Goal: Task Accomplishment & Management: Manage account settings

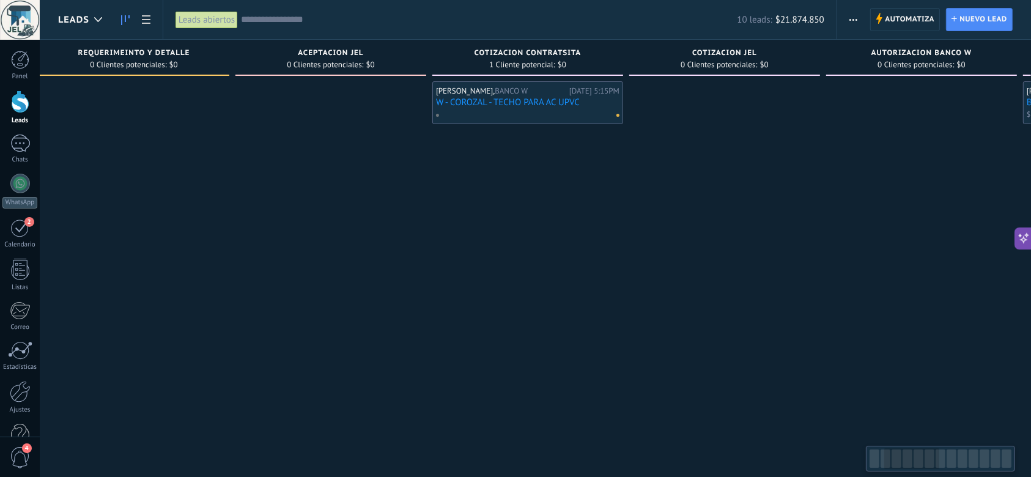
drag, startPoint x: 949, startPoint y: 336, endPoint x: 417, endPoint y: 342, distance: 532.2
click at [432, 345] on div "[PERSON_NAME], BANCO W [DATE] 5:15PM W - COROZAL - TECHO PARA AC UPVC" at bounding box center [527, 239] width 191 height 317
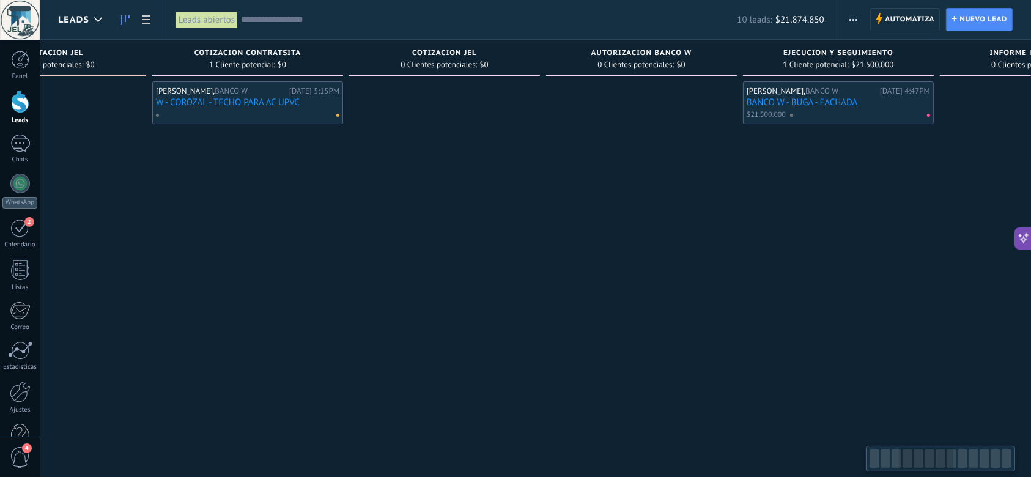
drag, startPoint x: 710, startPoint y: 297, endPoint x: 357, endPoint y: 294, distance: 352.3
click at [546, 294] on div at bounding box center [641, 239] width 191 height 317
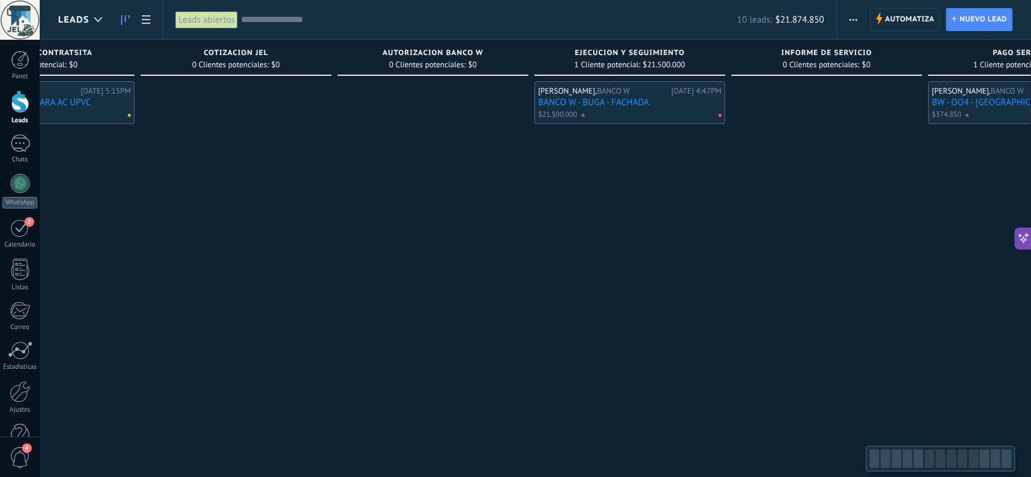
drag, startPoint x: 695, startPoint y: 287, endPoint x: 773, endPoint y: 316, distance: 83.4
click at [732, 291] on div at bounding box center [827, 239] width 191 height 317
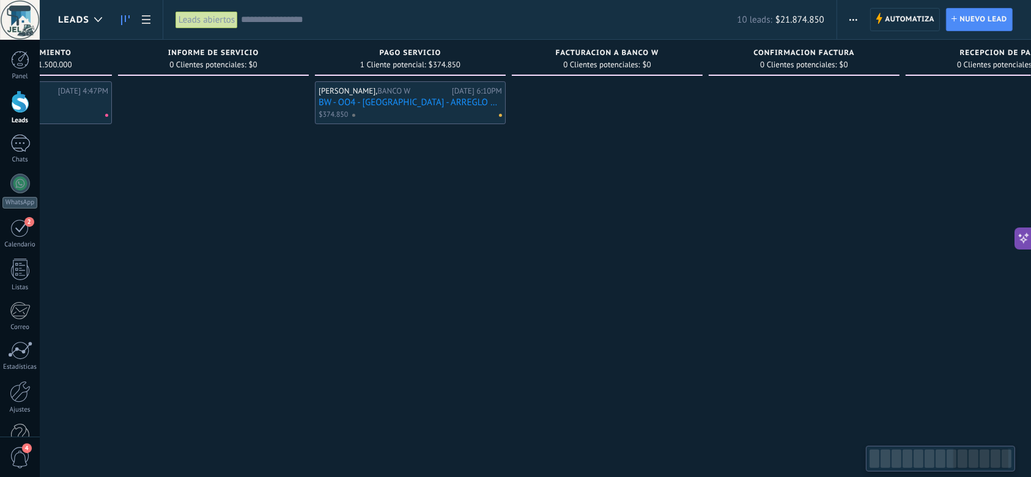
drag, startPoint x: 773, startPoint y: 316, endPoint x: 579, endPoint y: 322, distance: 194.6
click at [579, 322] on div at bounding box center [607, 239] width 191 height 317
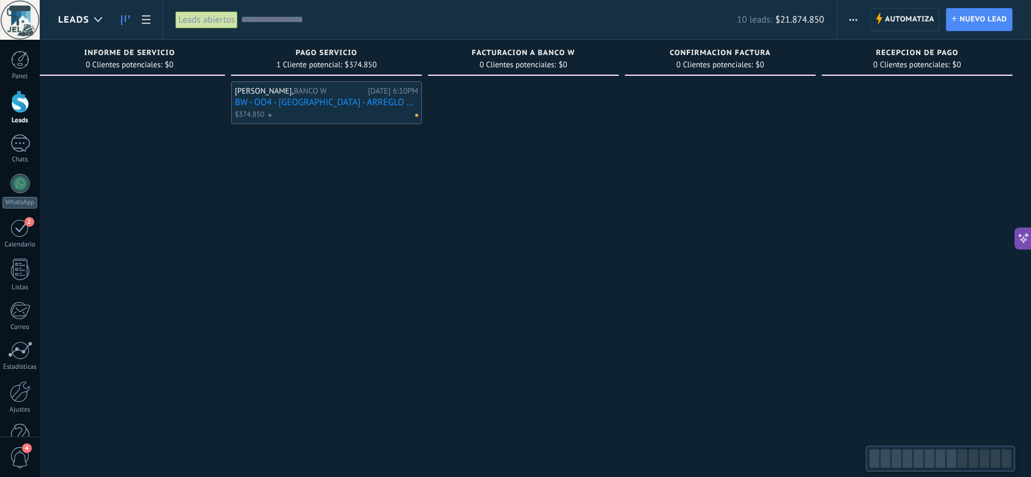
drag, startPoint x: 719, startPoint y: 323, endPoint x: 261, endPoint y: 332, distance: 457.6
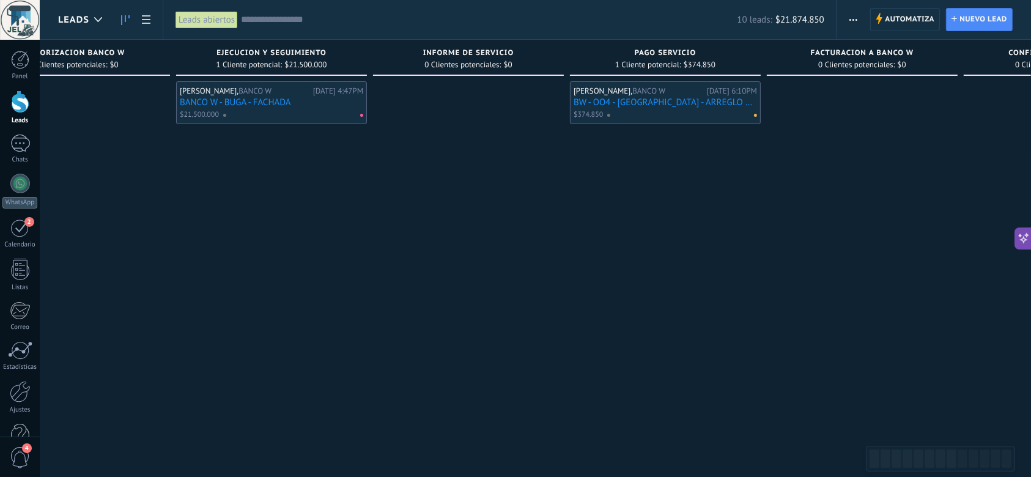
drag, startPoint x: 305, startPoint y: 316, endPoint x: 921, endPoint y: 334, distance: 616.2
click at [761, 332] on div "[PERSON_NAME], BANCO W [DATE] 6:10PM BW - OO4 - [GEOGRAPHIC_DATA] - ARREGLO NEV…" at bounding box center [665, 239] width 191 height 317
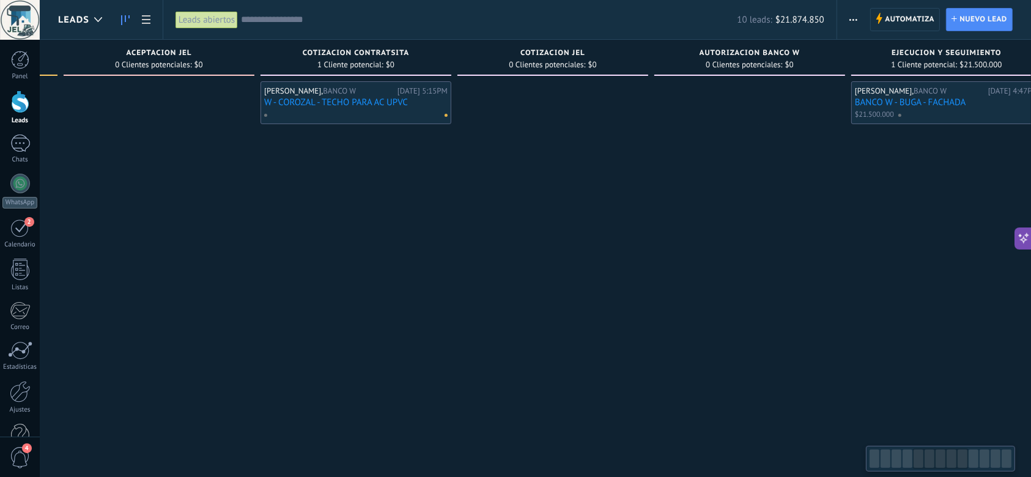
drag, startPoint x: 305, startPoint y: 306, endPoint x: 919, endPoint y: 316, distance: 614.8
click at [845, 314] on div at bounding box center [749, 239] width 191 height 317
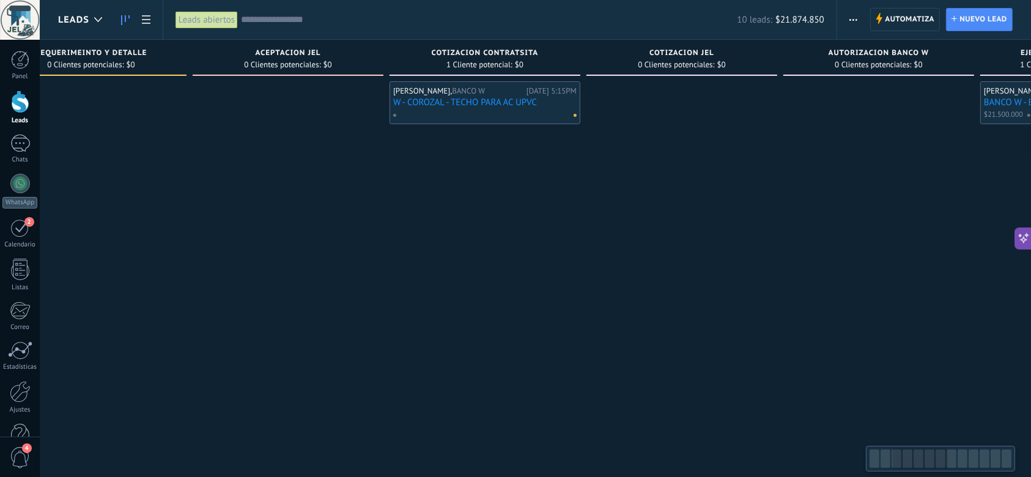
scroll to position [0, 114]
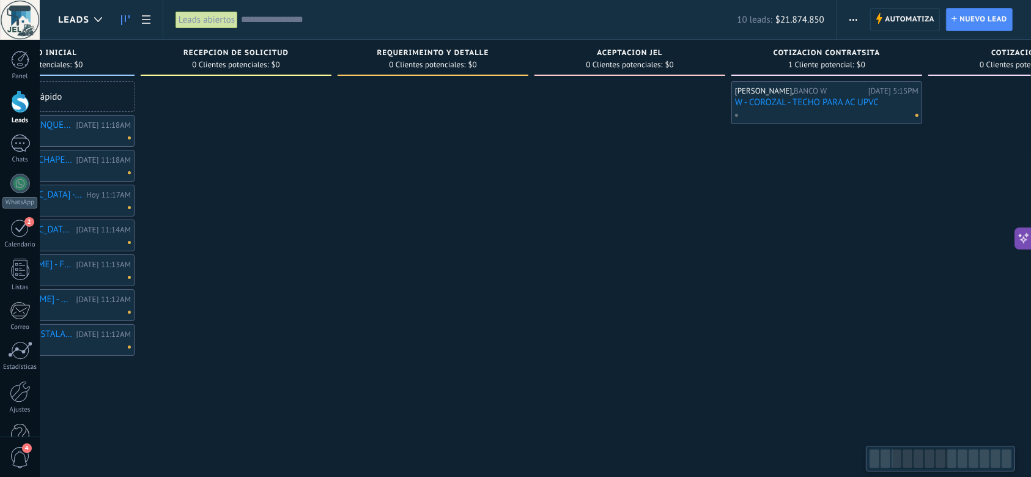
drag, startPoint x: 206, startPoint y: 336, endPoint x: 822, endPoint y: 328, distance: 616.6
click at [725, 328] on div at bounding box center [630, 239] width 191 height 317
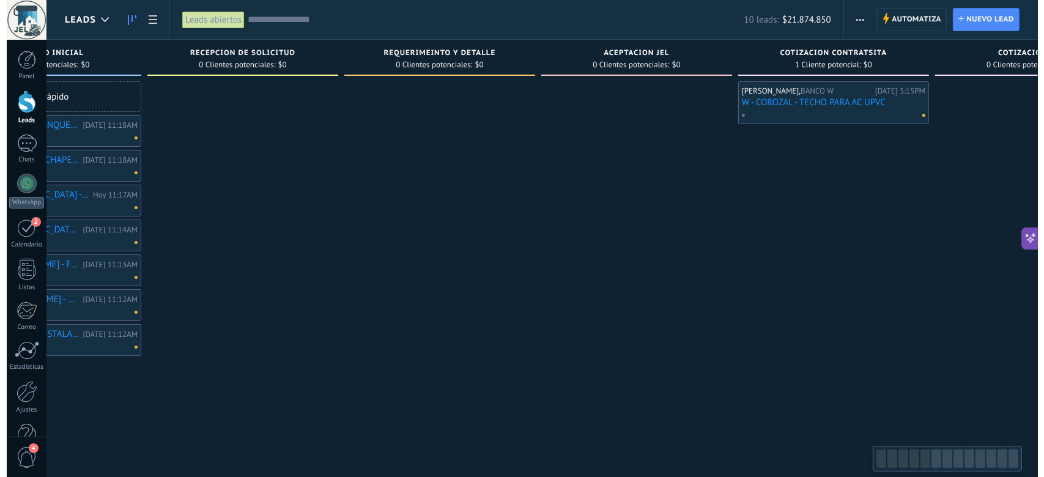
scroll to position [0, 0]
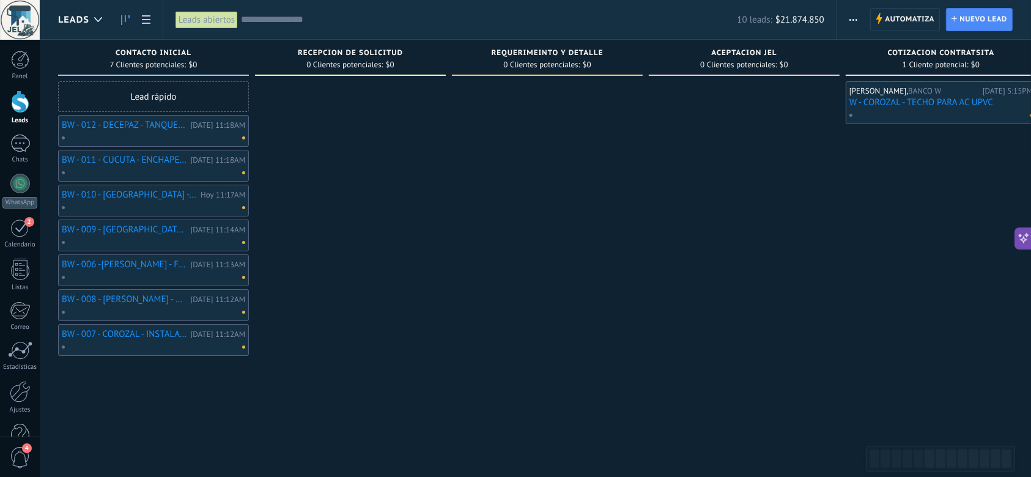
click at [157, 232] on link "BW - 009 - [GEOGRAPHIC_DATA] - REPORTO HUMEDAD EN EL AREA [PERSON_NAME] DEL ARC…" at bounding box center [124, 229] width 125 height 10
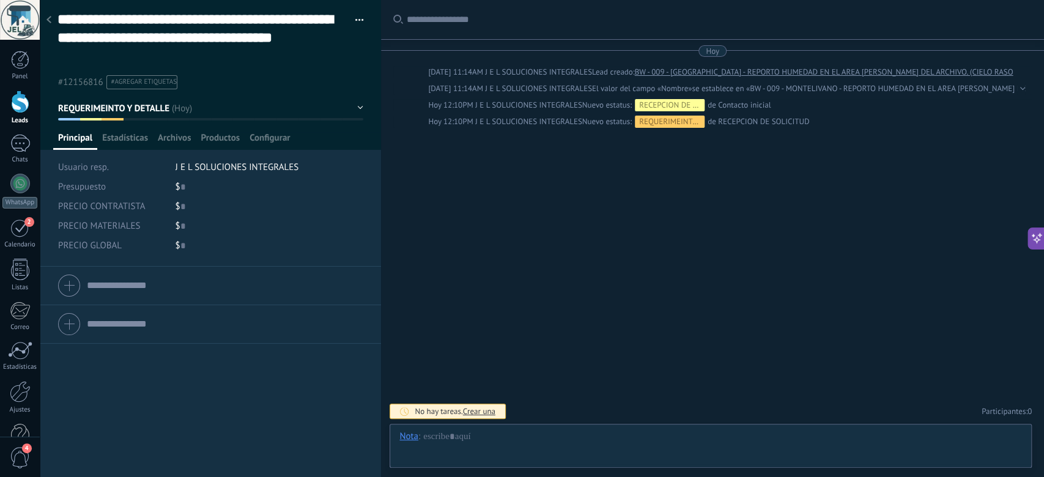
scroll to position [54, 0]
click at [49, 12] on div at bounding box center [48, 21] width 17 height 24
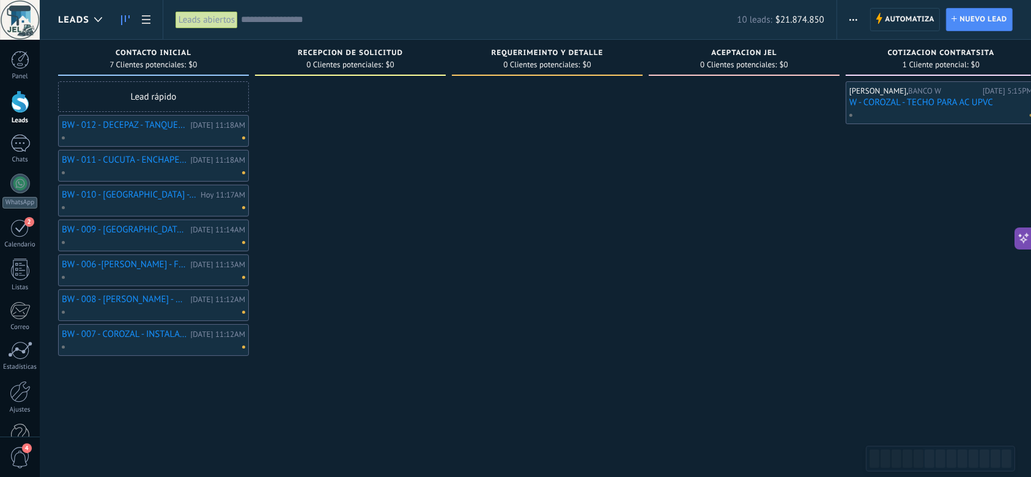
click at [156, 272] on div at bounding box center [150, 277] width 179 height 11
click at [146, 264] on link "BW - 006 -[PERSON_NAME] - FILTRO AGUA TECHO LAMINAS" at bounding box center [124, 264] width 125 height 10
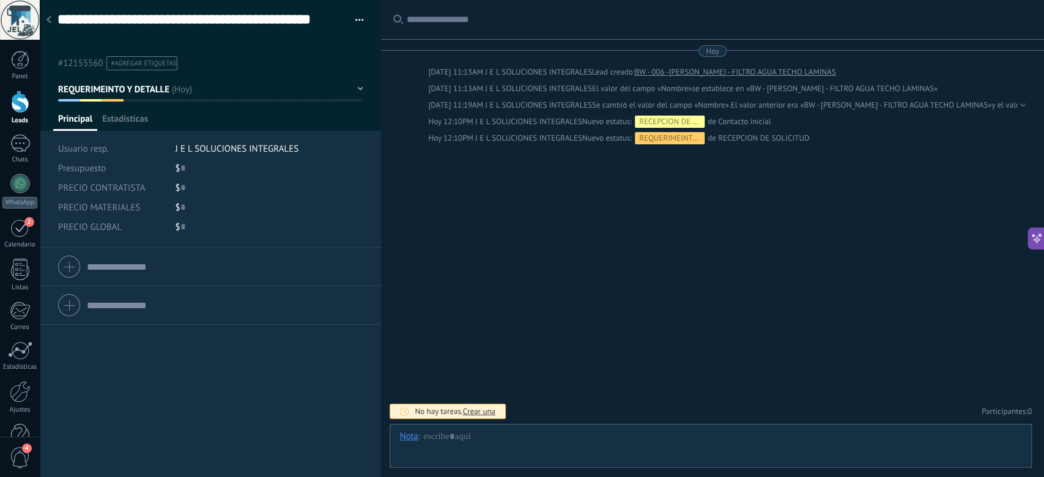
scroll to position [36, 0]
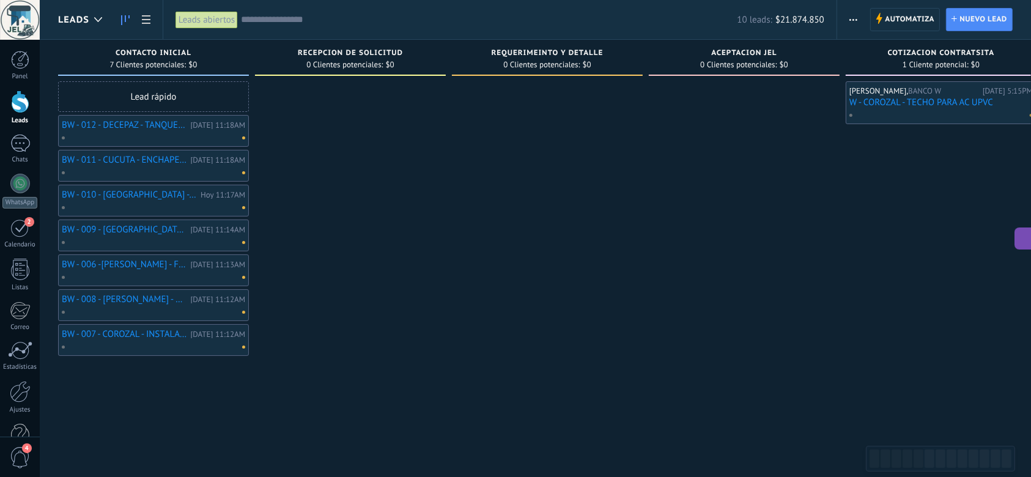
click at [137, 127] on link "BW - 012 - DECEPAZ - TANQUE DE AGUA" at bounding box center [124, 125] width 125 height 10
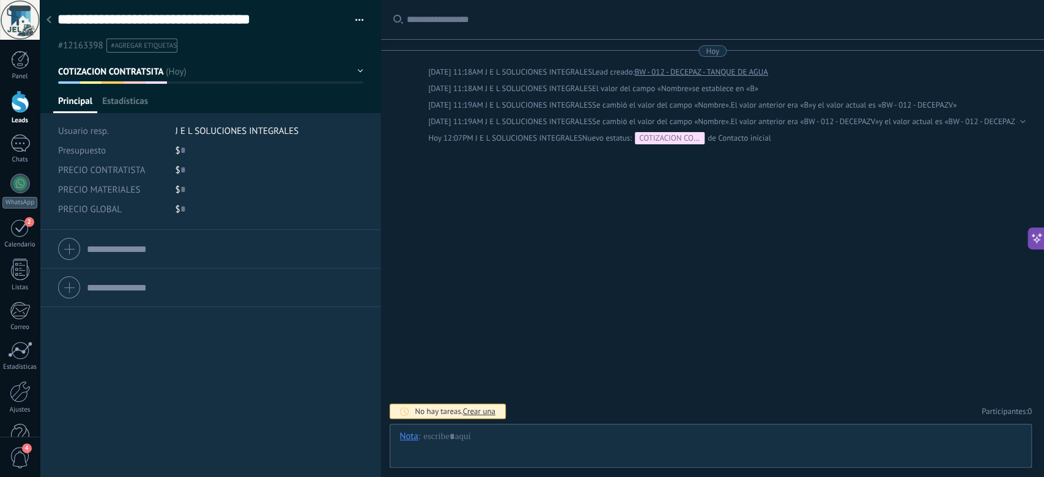
scroll to position [18, 0]
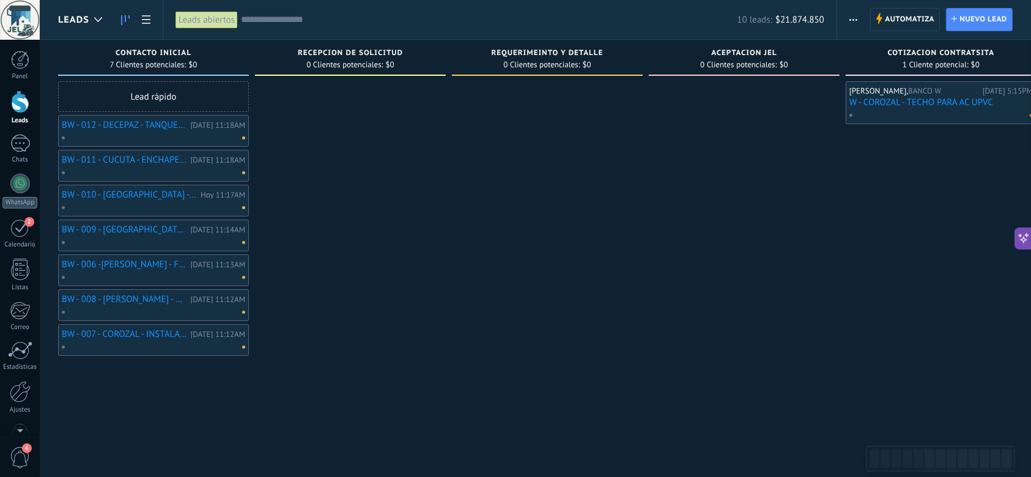
click at [351, 270] on div at bounding box center [350, 239] width 191 height 317
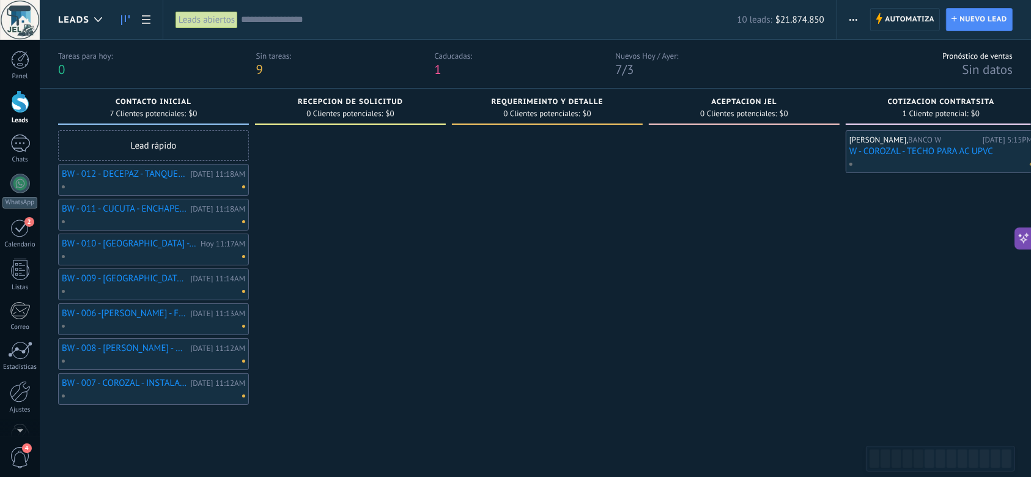
click at [166, 354] on div "BW - 008 - [PERSON_NAME] - CAMBIO DE 7 VALDOSAS Y ARREGLO DE HUMEDAD [DATE] 11:…" at bounding box center [153, 354] width 183 height 24
click at [159, 347] on link "BW - 008 - [PERSON_NAME] - CAMBIO DE 7 VALDOSAS Y ARREGLO DE HUMEDAD" at bounding box center [124, 348] width 125 height 10
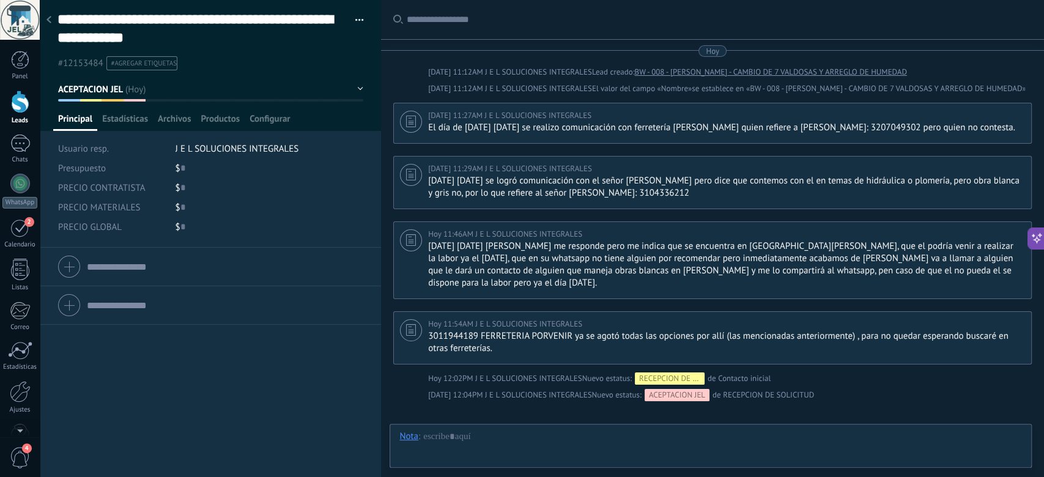
scroll to position [124, 0]
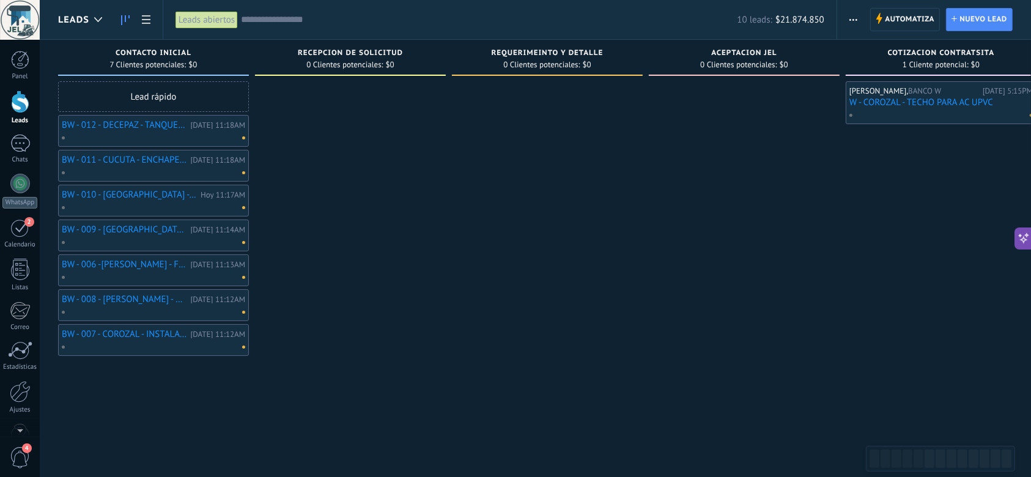
click at [151, 336] on link "BW - 007 - COROZAL - INSTALACION DE TECHO PARA TAPAR AIRE ACONDICIONADO ESTRUCT…" at bounding box center [124, 334] width 125 height 10
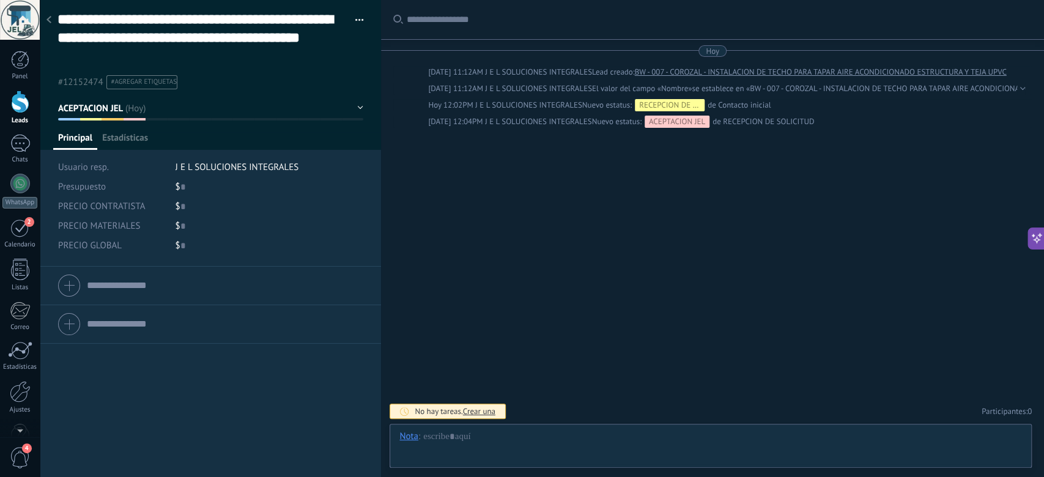
type textarea "**********"
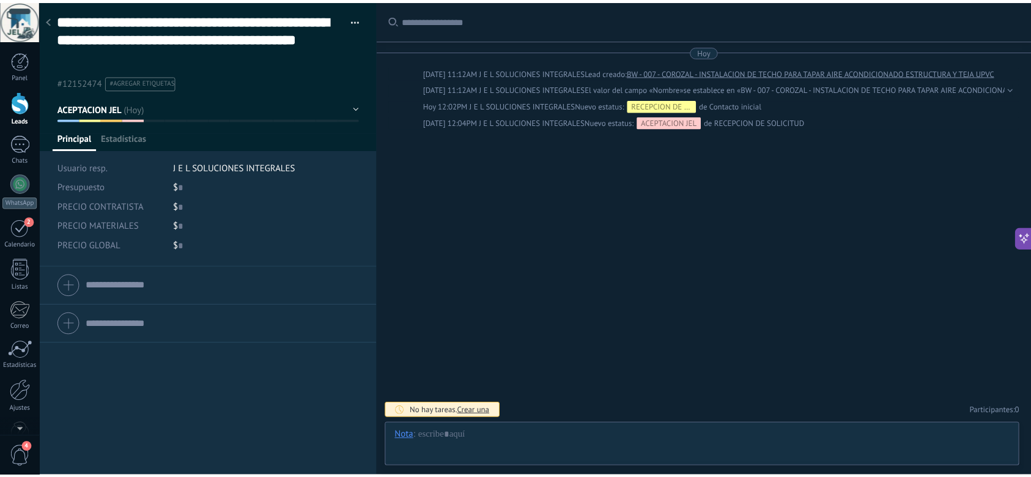
scroll to position [54, 0]
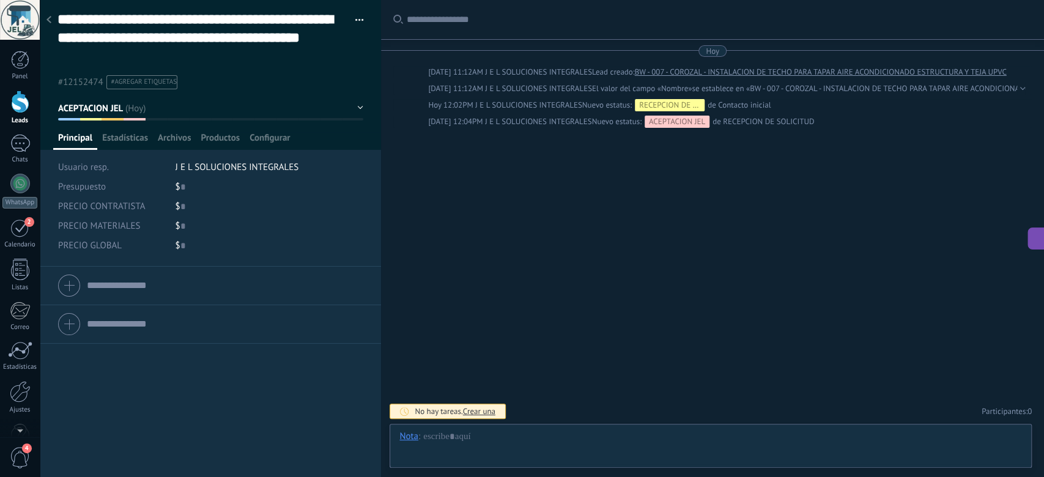
click at [403, 256] on div "Buscar Carga más [DATE] [DATE] 11:12AM J E L SOLUCIONES INTEGRALES Lead creado:…" at bounding box center [712, 238] width 663 height 477
click at [51, 22] on icon at bounding box center [48, 19] width 5 height 7
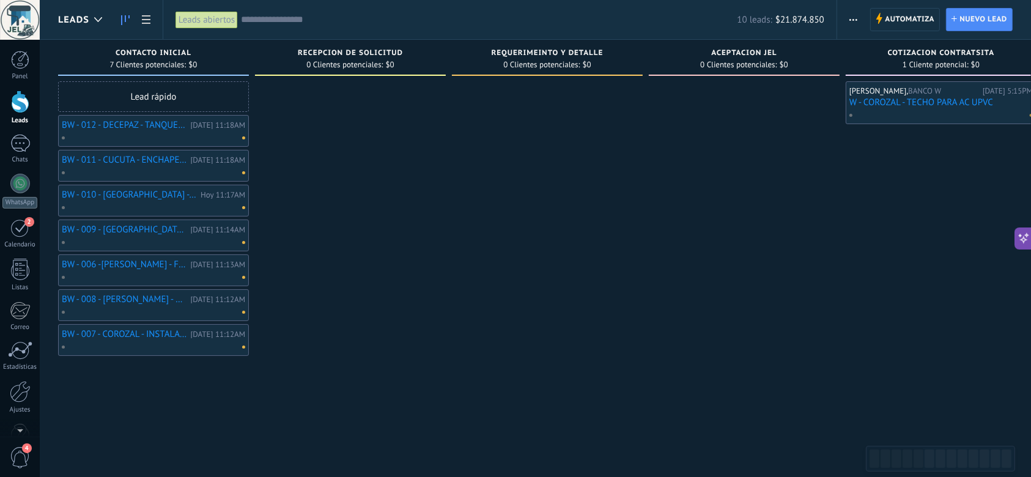
click at [159, 97] on div "Lead rápido" at bounding box center [153, 96] width 191 height 31
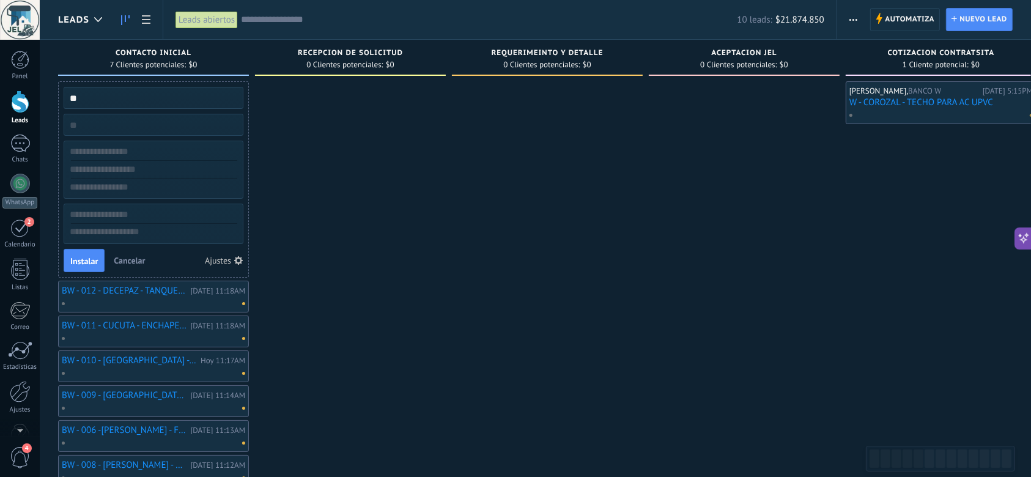
type input "*"
click at [352, 322] on div at bounding box center [350, 301] width 191 height 440
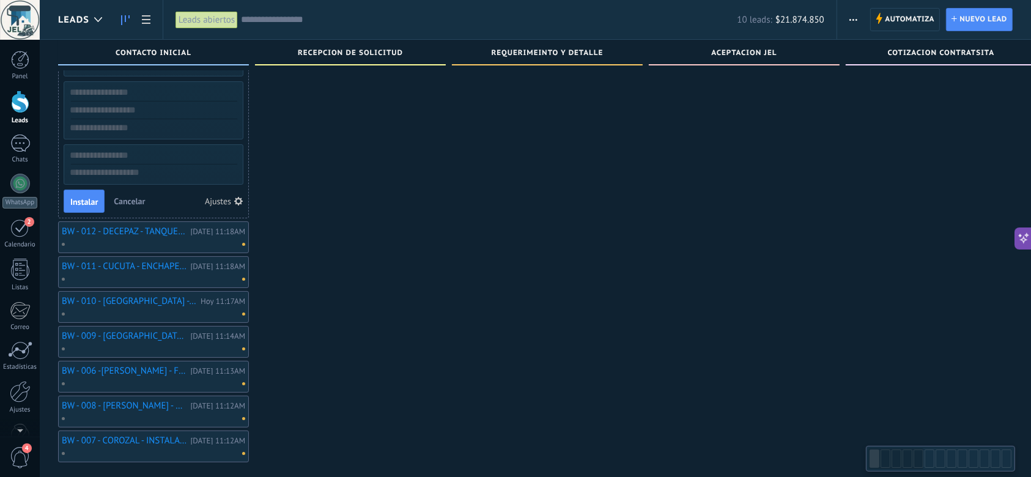
scroll to position [72, 0]
